Goal: Information Seeking & Learning: Learn about a topic

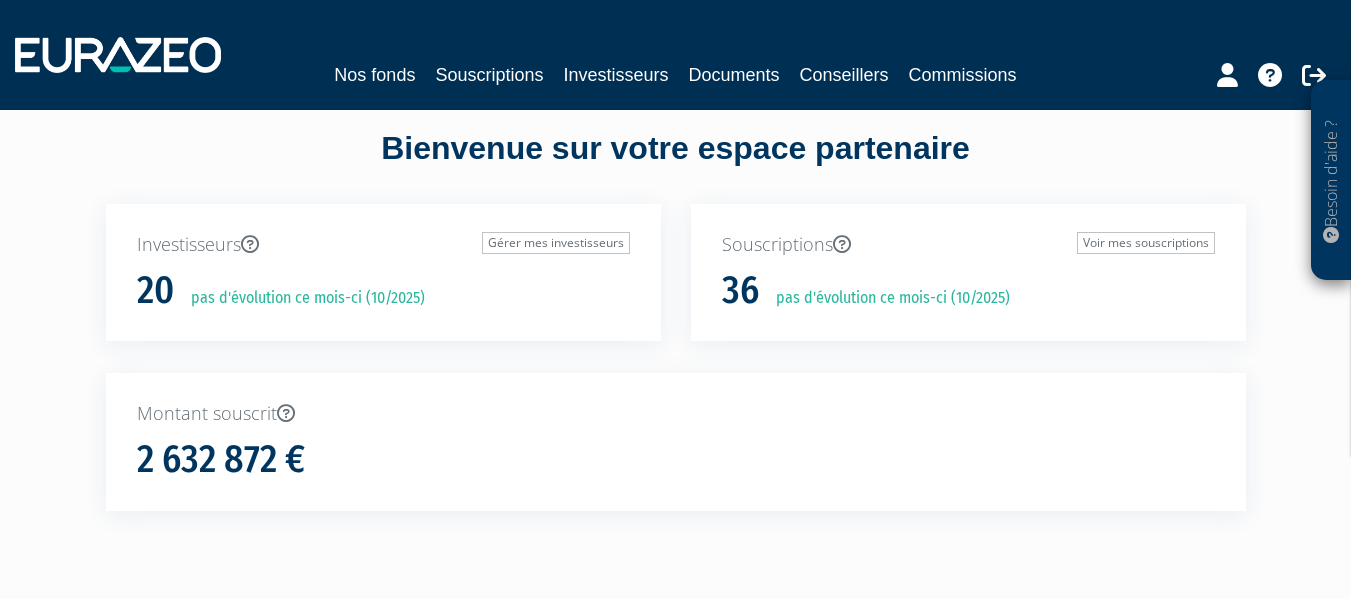
scroll to position [16, 0]
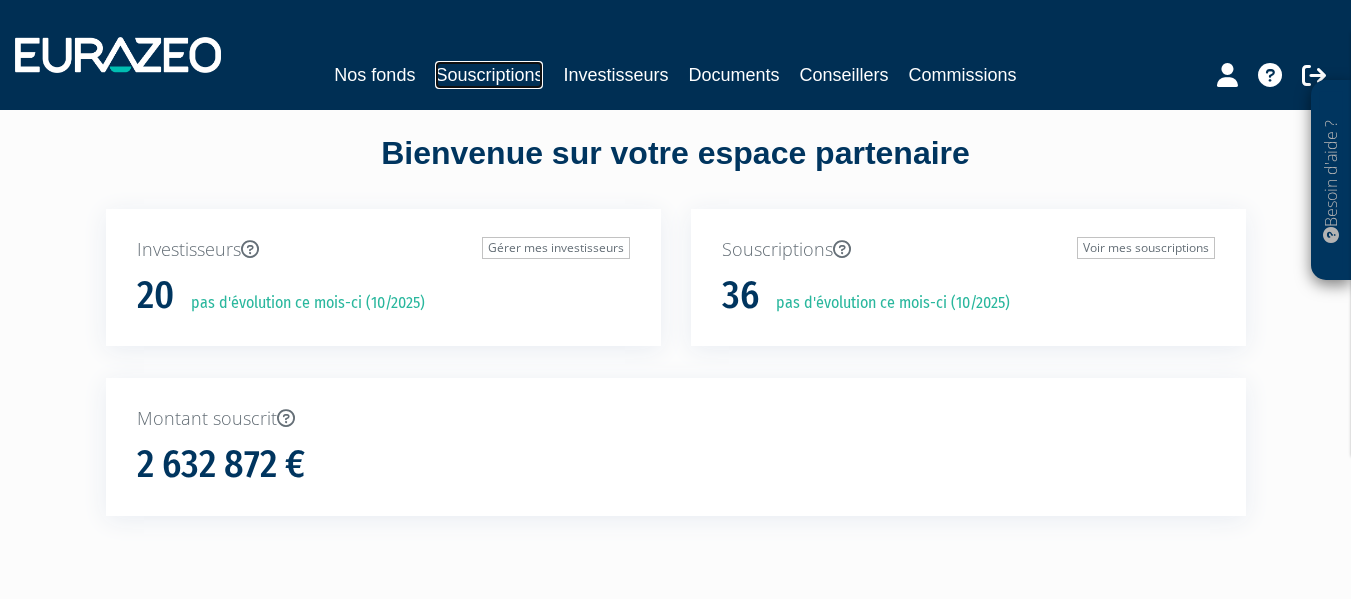
click at [492, 73] on link "Souscriptions" at bounding box center [489, 75] width 108 height 28
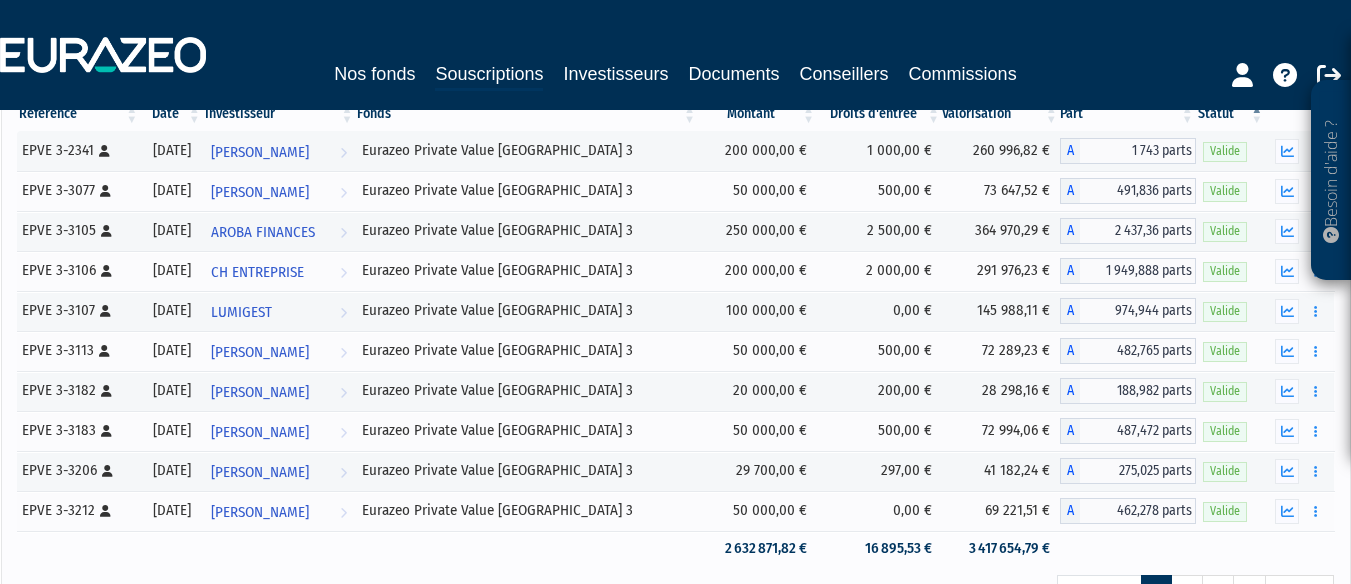
scroll to position [227, 0]
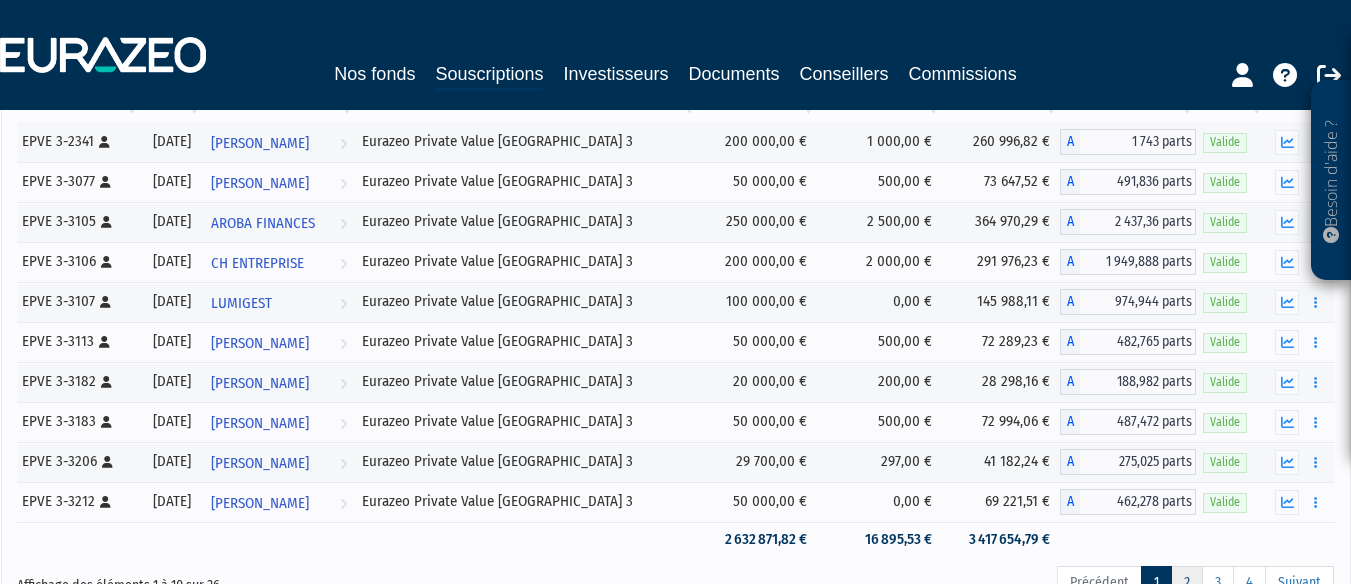
click at [1186, 577] on link "2" at bounding box center [1187, 583] width 32 height 34
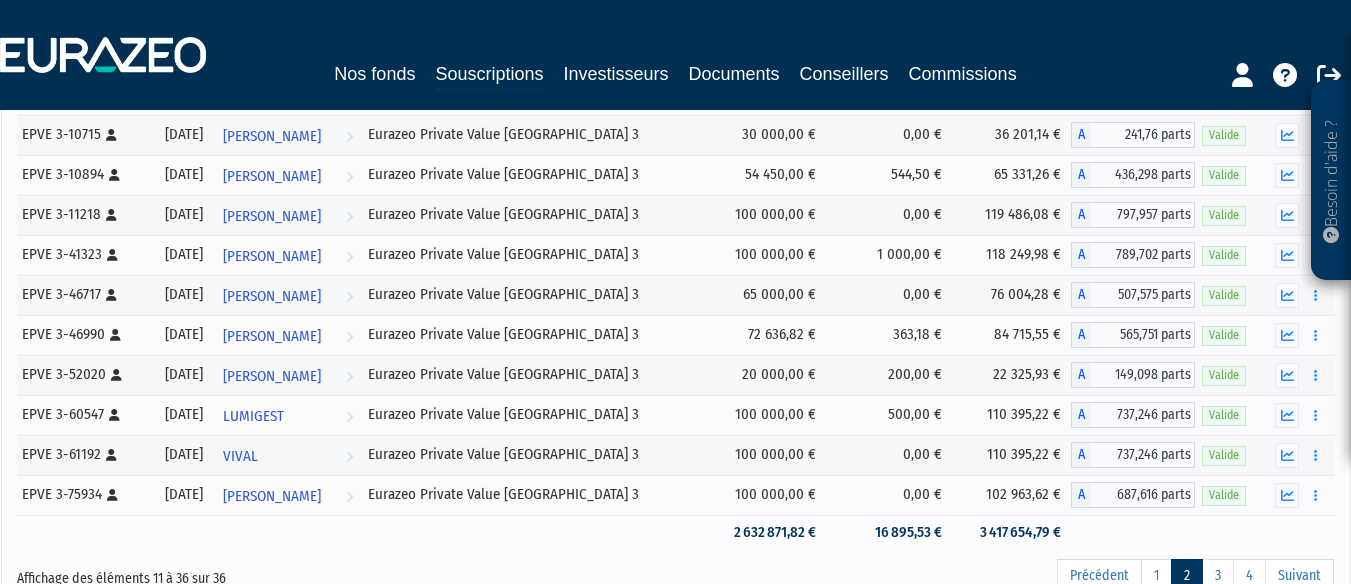
scroll to position [857, 0]
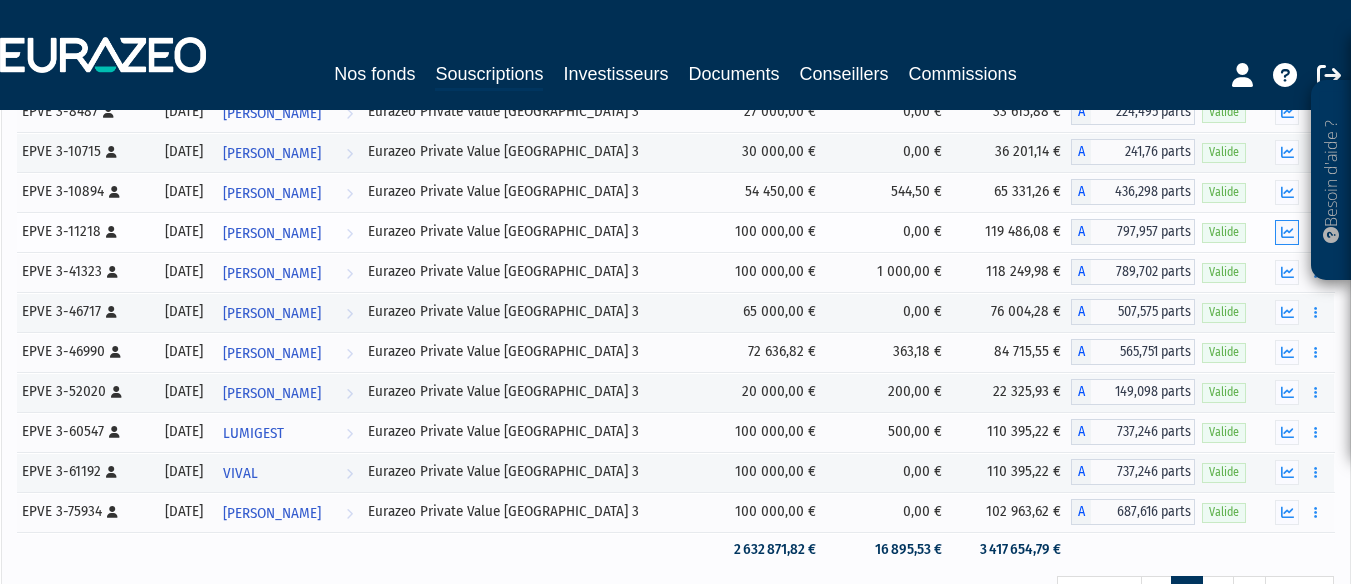
click at [1287, 230] on icon "button" at bounding box center [1287, 232] width 13 height 13
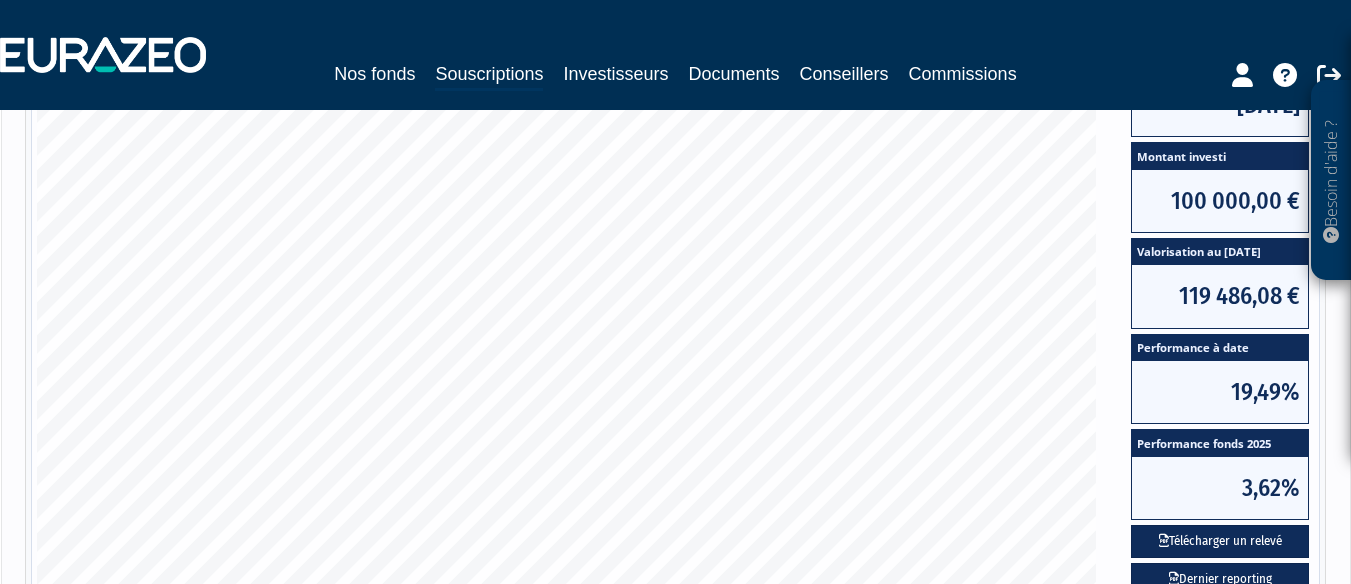
scroll to position [1017, 0]
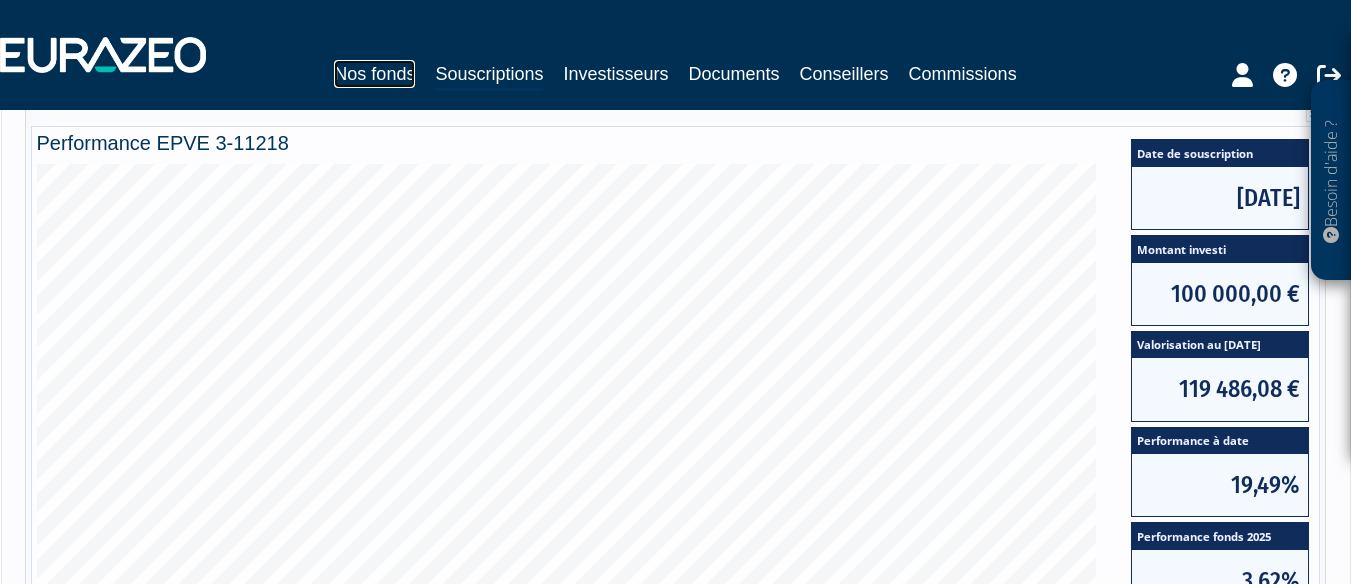
click at [377, 77] on link "Nos fonds" at bounding box center [374, 74] width 81 height 28
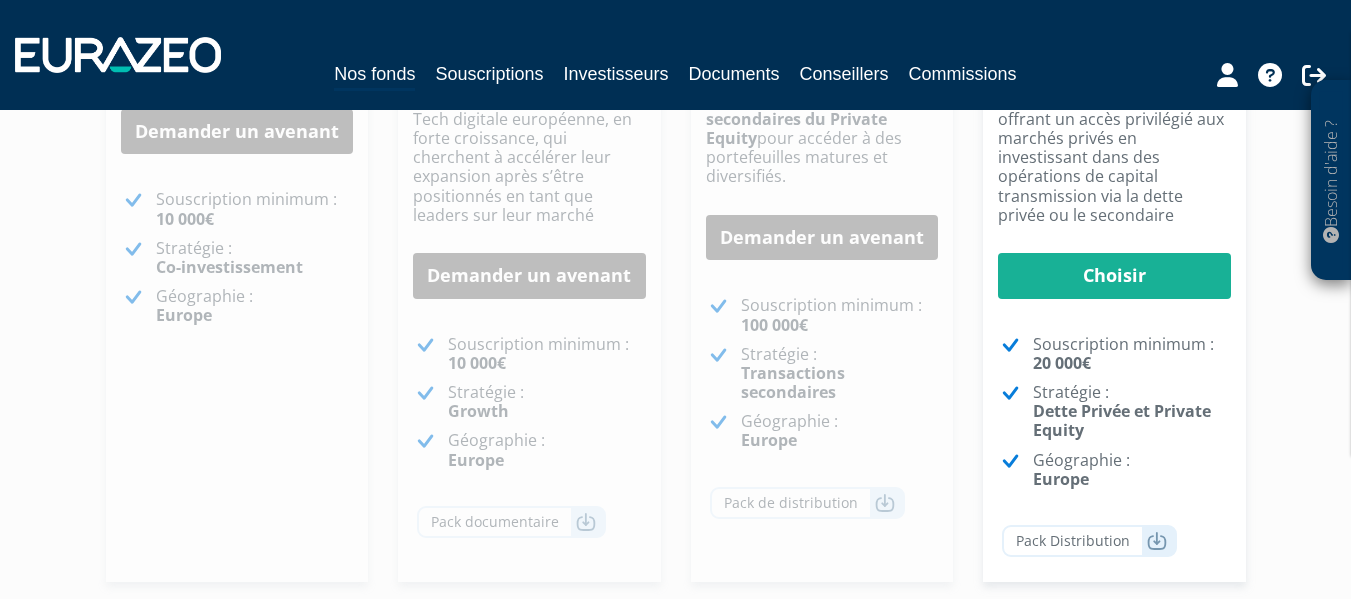
scroll to position [533, 0]
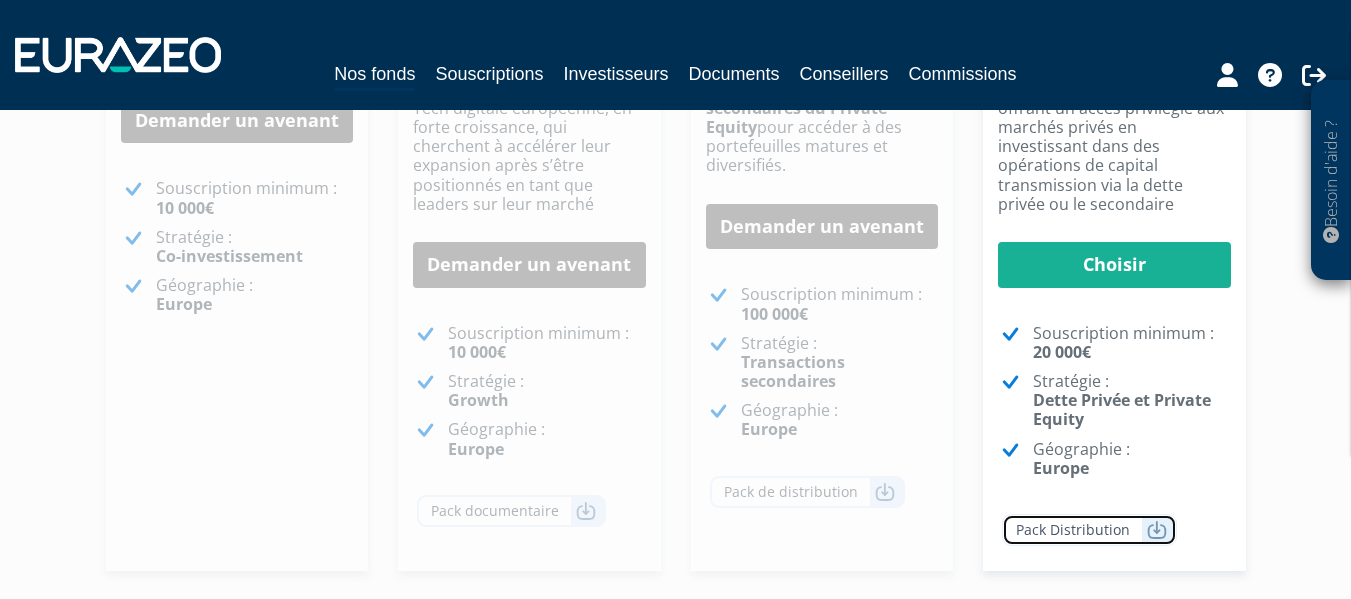
click at [1152, 520] on icon at bounding box center [1157, 530] width 20 height 20
click at [1303, 74] on icon at bounding box center [1314, 75] width 24 height 24
